Goal: Navigation & Orientation: Understand site structure

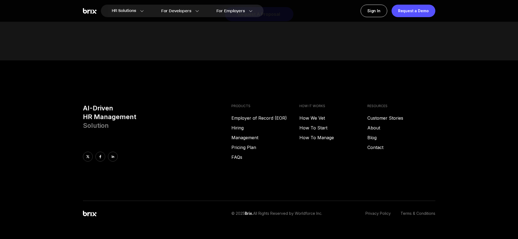
scroll to position [2777, 0]
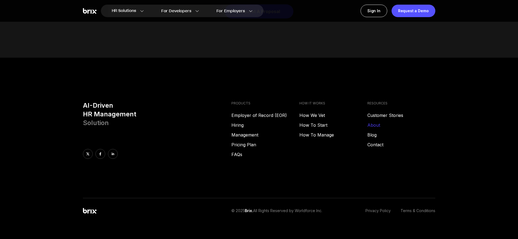
click at [371, 122] on link "About" at bounding box center [401, 125] width 68 height 7
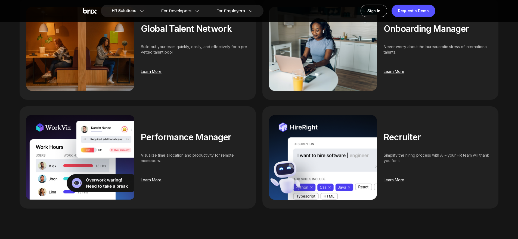
scroll to position [804, 0]
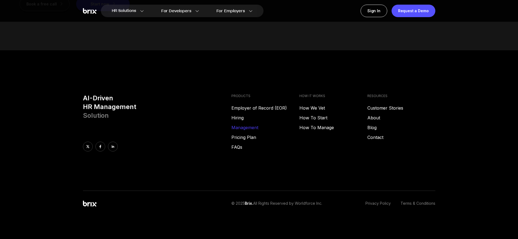
click at [243, 130] on link "Management" at bounding box center [265, 127] width 68 height 7
click at [376, 136] on link "Contact" at bounding box center [401, 137] width 68 height 7
click at [305, 110] on link "How We Vet" at bounding box center [333, 108] width 68 height 7
click at [239, 139] on link "Pricing Plan" at bounding box center [265, 137] width 68 height 7
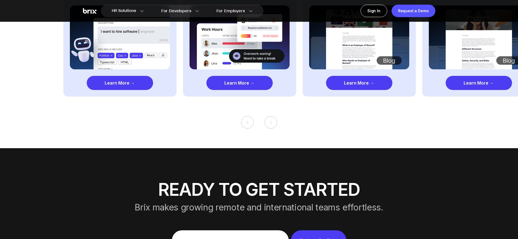
scroll to position [1031, 0]
